Goal: Task Accomplishment & Management: Manage account settings

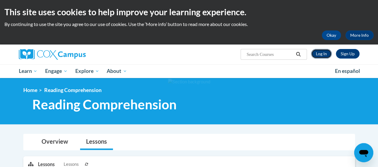
click at [317, 56] on link "Log In" at bounding box center [321, 54] width 21 height 10
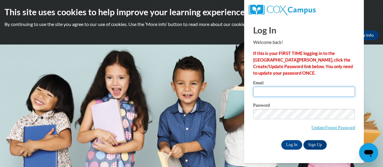
click at [256, 93] on input "Email" at bounding box center [304, 92] width 102 height 10
type input "asfrench75@gmail.com"
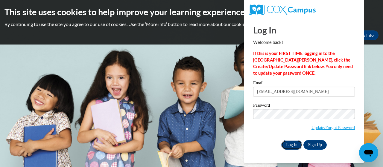
click at [291, 145] on input "Log In" at bounding box center [291, 145] width 21 height 10
